Goal: Information Seeking & Learning: Learn about a topic

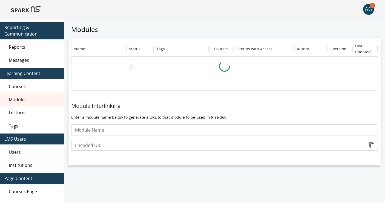
click at [29, 9] on img at bounding box center [26, 9] width 30 height 13
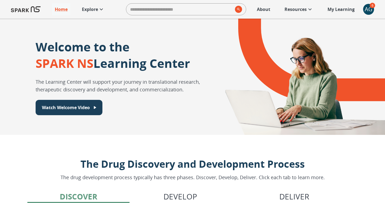
click at [93, 10] on p "Explore" at bounding box center [90, 9] width 16 height 7
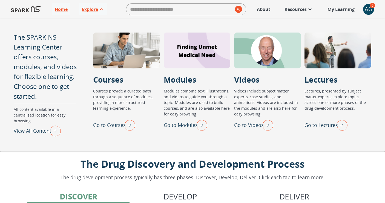
click at [110, 126] on p "Go to Courses" at bounding box center [109, 125] width 33 height 7
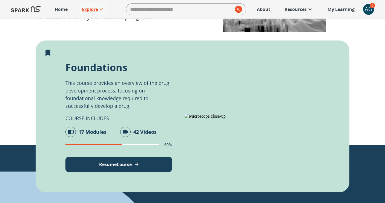
scroll to position [85, 0]
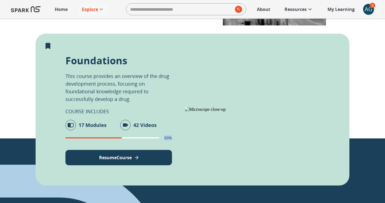
drag, startPoint x: 164, startPoint y: 137, endPoint x: 175, endPoint y: 138, distance: 11.3
click at [175, 138] on div "Foundations This course provides an overview of the drug development process, f…" at bounding box center [193, 110] width 314 height 152
click at [91, 7] on p "Explore" at bounding box center [90, 9] width 16 height 7
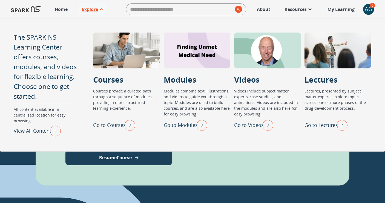
click at [184, 124] on p "Go to Modules" at bounding box center [181, 125] width 34 height 7
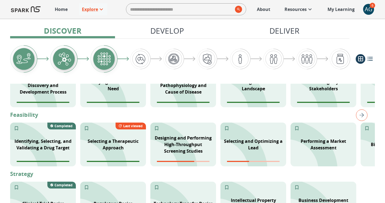
scroll to position [144, 0]
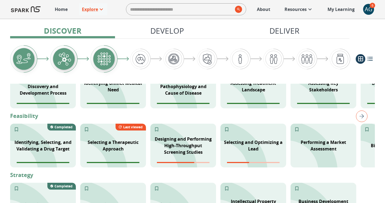
click at [345, 10] on p "My Learning" at bounding box center [341, 9] width 27 height 7
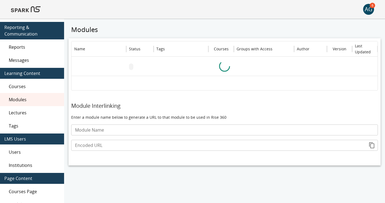
click at [26, 8] on img at bounding box center [26, 9] width 30 height 13
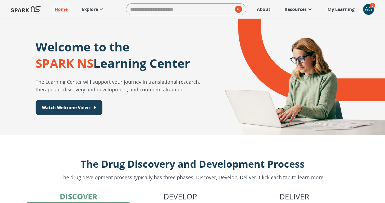
click at [297, 8] on p "Resources" at bounding box center [296, 9] width 22 height 7
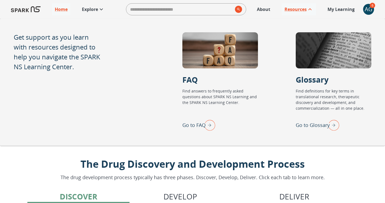
click at [198, 124] on p "Go to FAQ" at bounding box center [194, 125] width 23 height 7
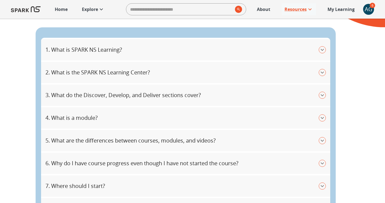
scroll to position [75, 0]
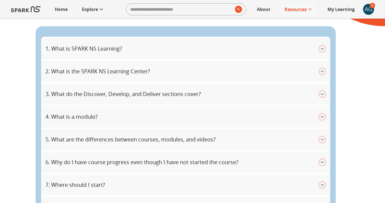
click at [87, 9] on p "Explore" at bounding box center [90, 9] width 16 height 7
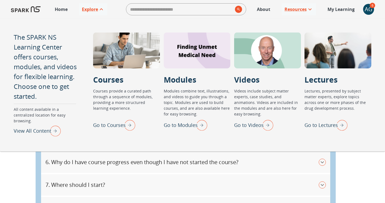
click at [186, 123] on p "Go to Modules" at bounding box center [181, 125] width 34 height 7
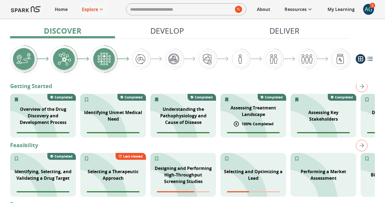
scroll to position [106, 0]
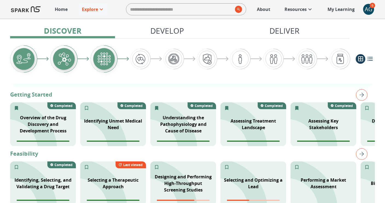
click at [262, 87] on div "Discover This section covers foundational knowledge: from evaluating medical ne…" at bounding box center [192, 63] width 365 height 49
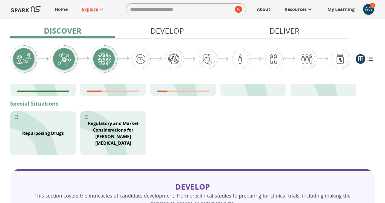
scroll to position [273, 0]
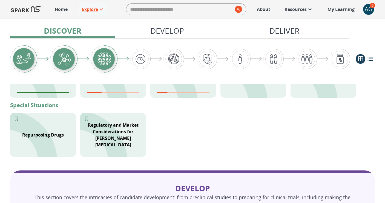
click at [369, 10] on div "AG" at bounding box center [368, 9] width 11 height 11
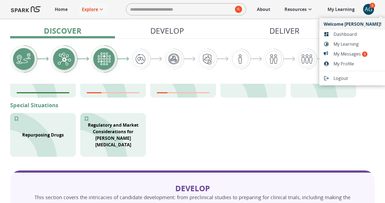
click at [113, 129] on div at bounding box center [192, 101] width 385 height 203
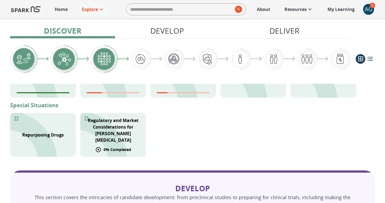
click at [118, 133] on p "Regulatory and Market Considerations for Parkinson's Disease" at bounding box center [113, 130] width 59 height 26
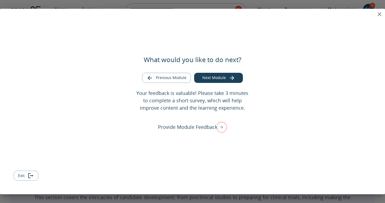
click at [380, 15] on icon "close" at bounding box center [380, 14] width 7 height 7
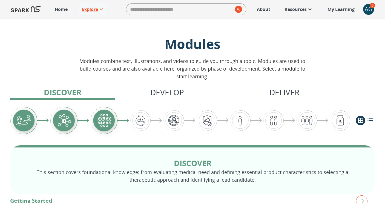
click at [366, 9] on div "AG" at bounding box center [368, 9] width 11 height 11
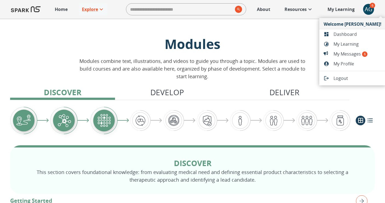
click at [345, 35] on span "Dashboard" at bounding box center [358, 34] width 48 height 7
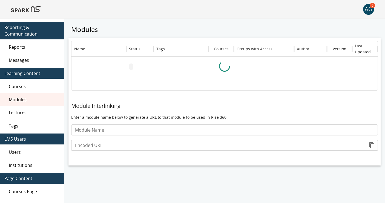
click at [20, 47] on span "Reports" at bounding box center [34, 47] width 51 height 7
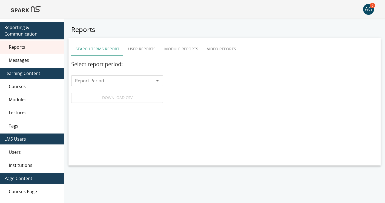
click at [117, 82] on input "Report Period" at bounding box center [113, 81] width 80 height 8
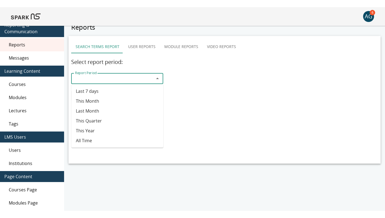
scroll to position [4, 0]
